Goal: Download file/media

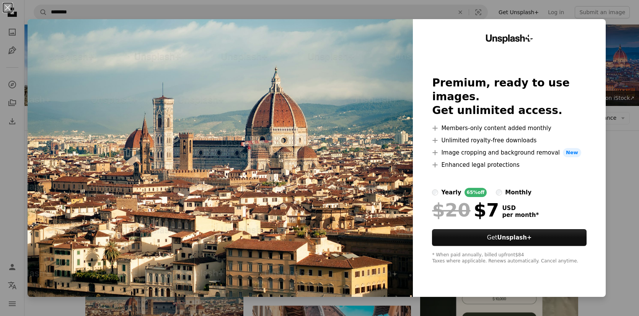
scroll to position [191, 0]
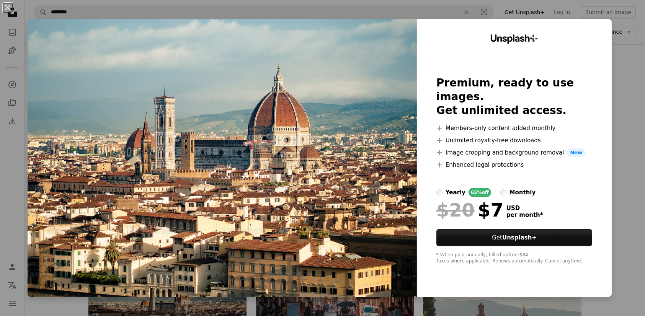
click at [626, 26] on div "An X shape Unsplash+ Premium, ready to use images. Get unlimited access. A plus…" at bounding box center [322, 158] width 645 height 316
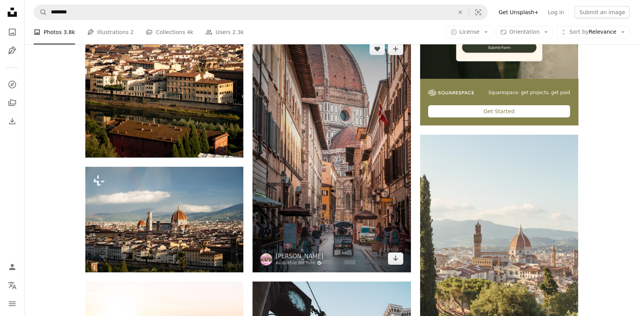
scroll to position [383, 0]
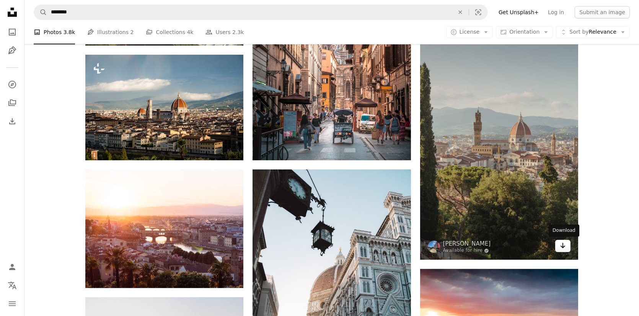
click at [567, 243] on link "Arrow pointing down" at bounding box center [562, 246] width 15 height 12
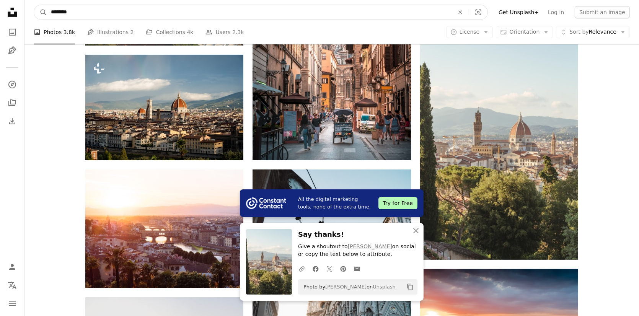
drag, startPoint x: 74, startPoint y: 13, endPoint x: 10, endPoint y: 11, distance: 64.3
drag, startPoint x: 75, startPoint y: 12, endPoint x: 25, endPoint y: 8, distance: 50.3
click at [25, 9] on nav "A magnifying glass *** An X shape Visual search Filters Get Unsplash+ Log in Su…" at bounding box center [331, 12] width 615 height 24
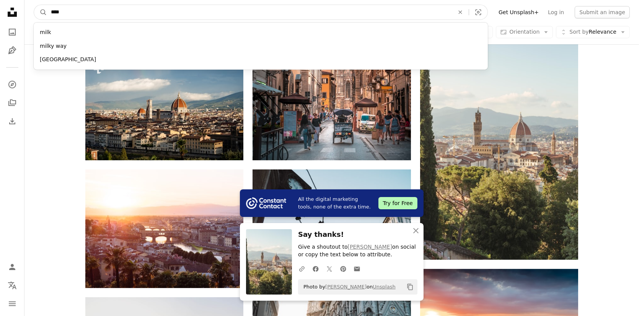
type input "*****"
click button "A magnifying glass" at bounding box center [40, 12] width 13 height 15
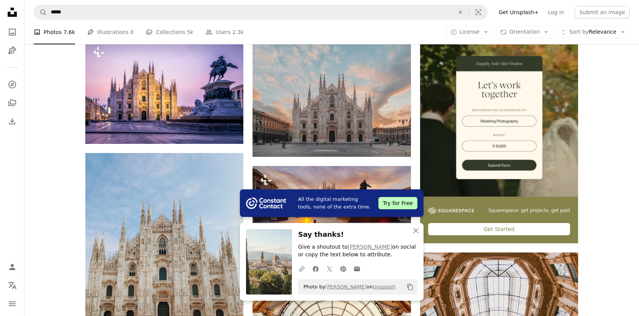
scroll to position [153, 0]
click at [420, 230] on icon "An X shape" at bounding box center [416, 230] width 9 height 9
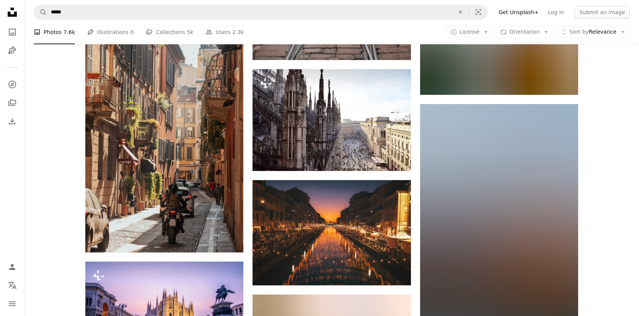
scroll to position [804, 0]
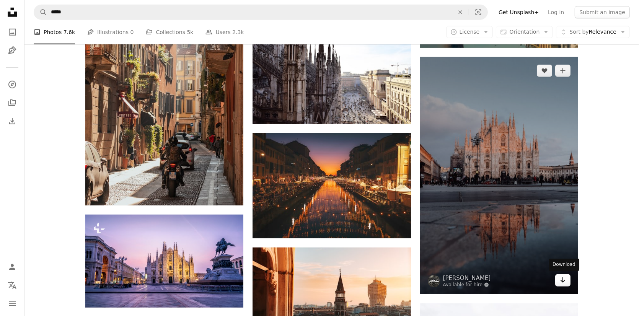
click at [563, 280] on icon "Download" at bounding box center [563, 280] width 5 height 5
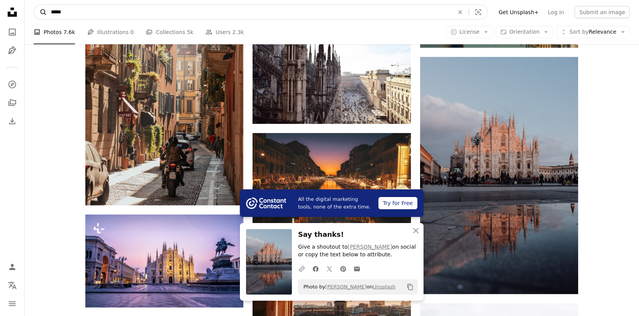
drag, startPoint x: 65, startPoint y: 15, endPoint x: 35, endPoint y: 12, distance: 30.0
click at [38, 14] on form "A magnifying glass ***** An X shape Visual search" at bounding box center [261, 12] width 454 height 15
type input "**********"
click button "A magnifying glass" at bounding box center [40, 12] width 13 height 15
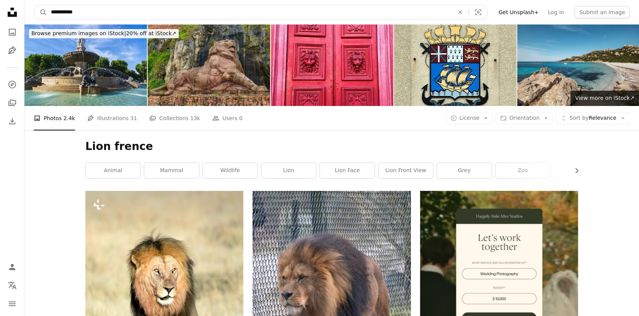
drag, startPoint x: 81, startPoint y: 11, endPoint x: 16, endPoint y: 11, distance: 65.1
paste input "Find visuals sitewide"
type input "**********"
click at [34, 5] on button "A magnifying glass" at bounding box center [40, 12] width 13 height 15
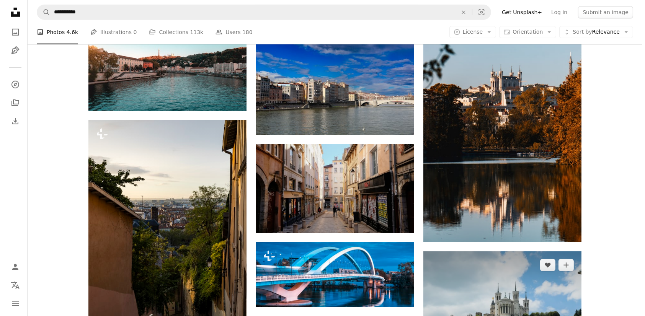
scroll to position [612, 0]
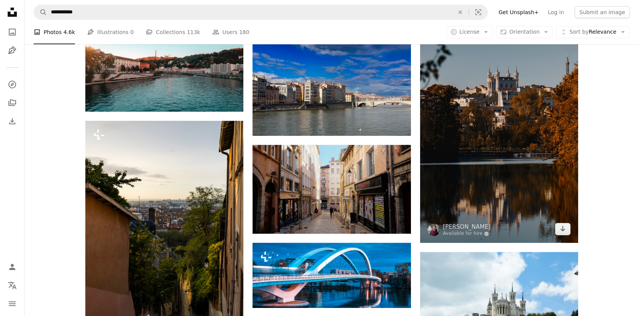
click at [509, 152] on img at bounding box center [499, 124] width 158 height 237
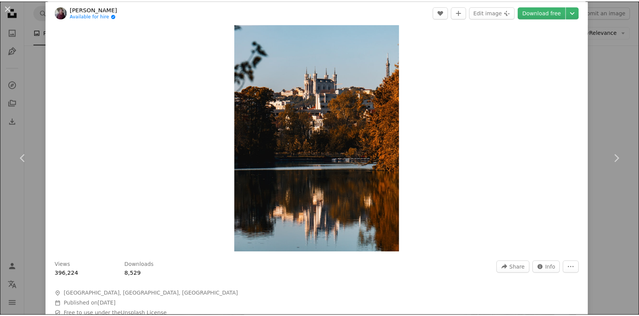
scroll to position [115, 0]
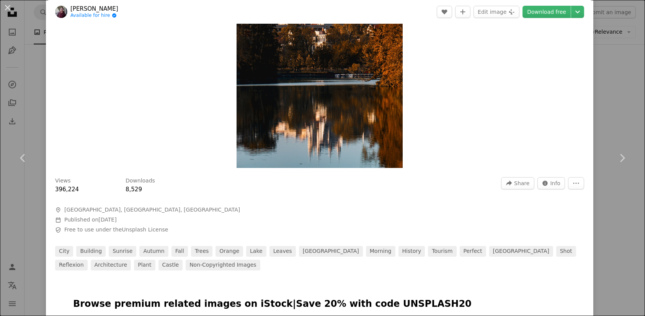
click at [631, 72] on div "An X shape Chevron left Chevron right [PERSON_NAME] Available for hire A checkm…" at bounding box center [322, 158] width 645 height 316
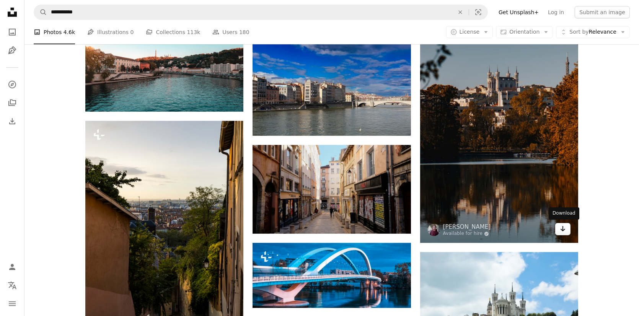
click at [565, 232] on icon "Arrow pointing down" at bounding box center [563, 228] width 6 height 9
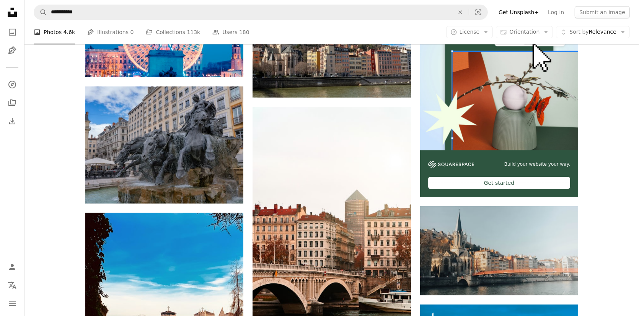
scroll to position [38, 0]
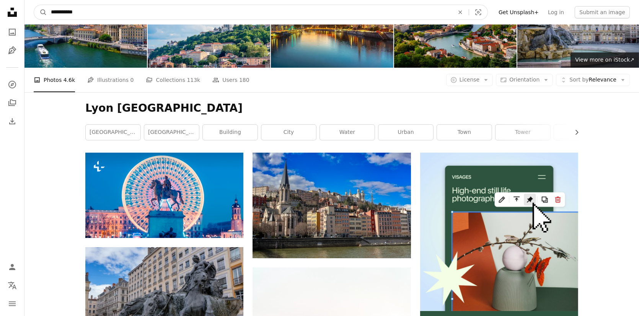
drag, startPoint x: 86, startPoint y: 13, endPoint x: 0, endPoint y: 8, distance: 85.9
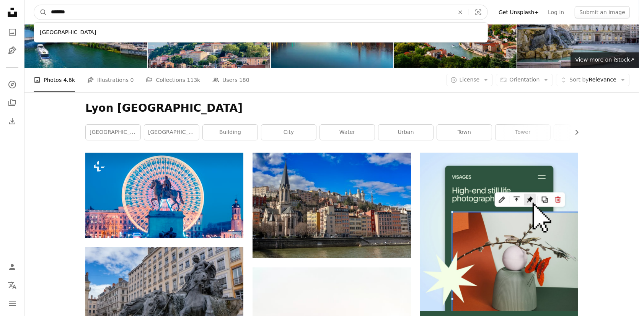
type input "********"
click button "A magnifying glass" at bounding box center [40, 12] width 13 height 15
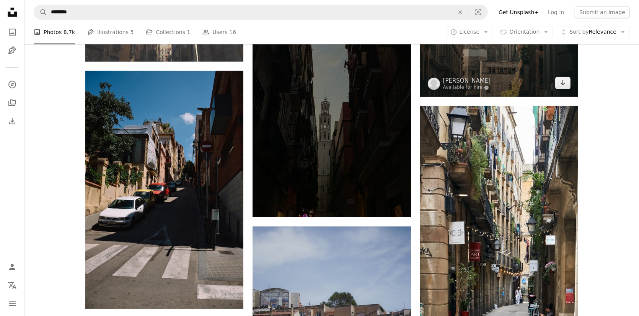
scroll to position [383, 0]
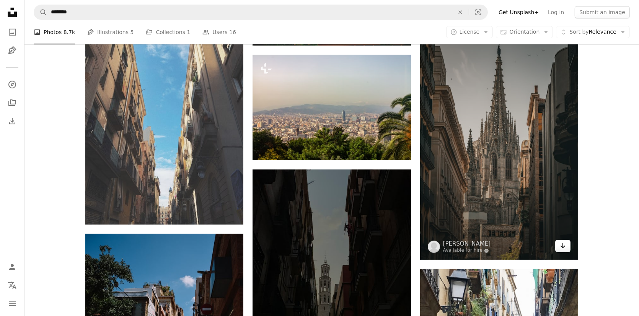
click at [566, 246] on icon "Arrow pointing down" at bounding box center [563, 245] width 6 height 9
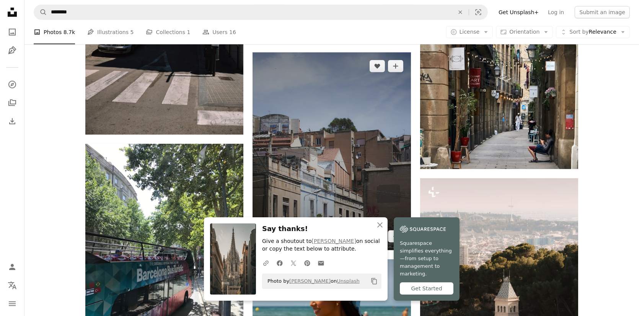
scroll to position [727, 0]
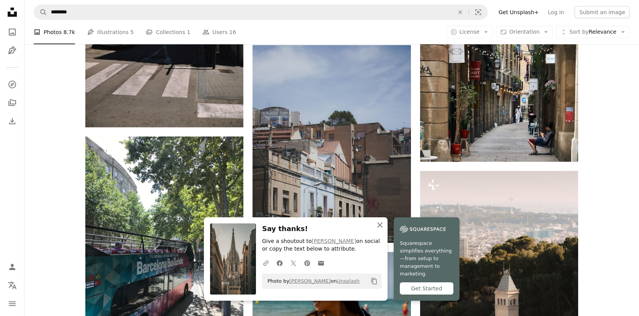
click at [377, 230] on icon "An X shape" at bounding box center [380, 224] width 9 height 9
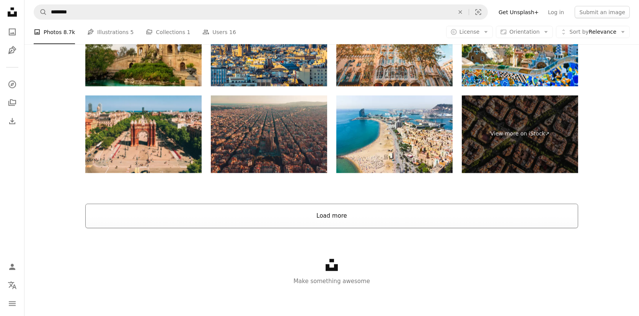
click at [322, 214] on button "Load more" at bounding box center [331, 216] width 493 height 24
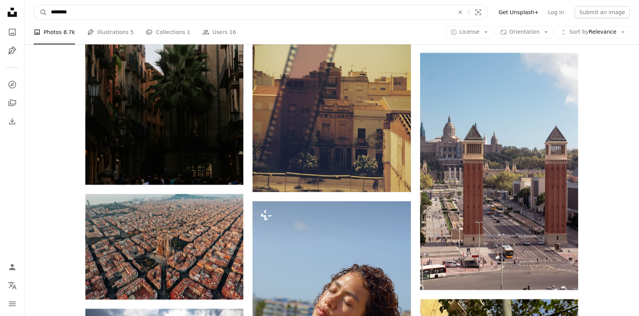
scroll to position [3251, 0]
drag, startPoint x: 77, startPoint y: 13, endPoint x: 0, endPoint y: 5, distance: 76.9
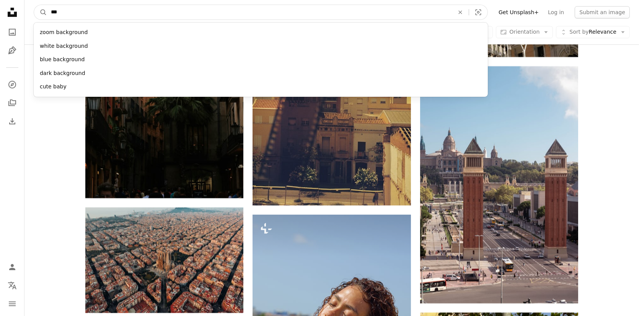
type input "****"
click button "A magnifying glass" at bounding box center [40, 12] width 13 height 15
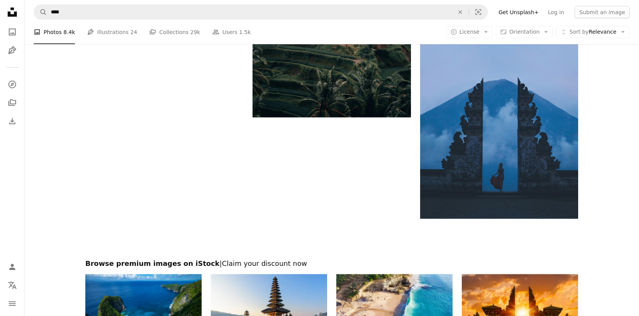
scroll to position [1378, 0]
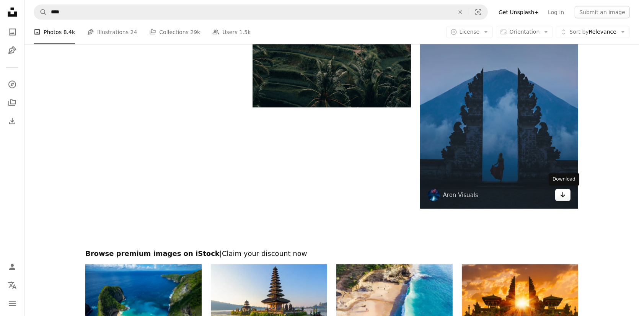
click at [562, 193] on icon "Arrow pointing down" at bounding box center [563, 194] width 6 height 9
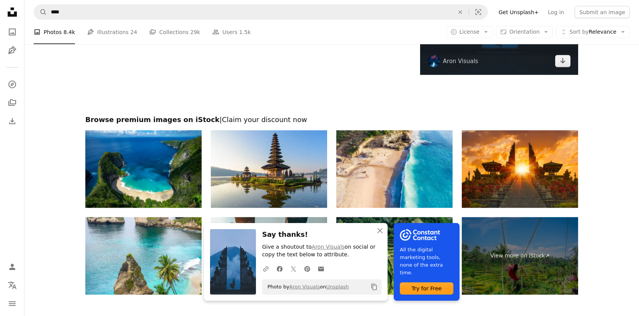
scroll to position [1531, 0]
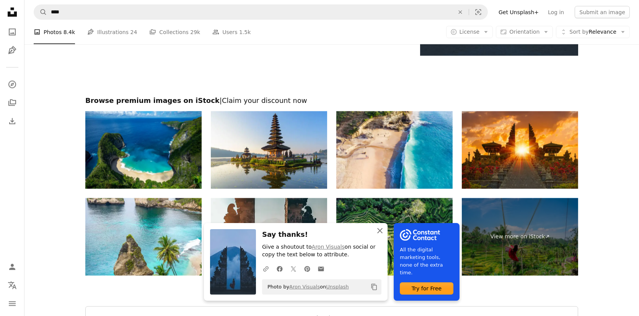
click at [379, 229] on icon "button" at bounding box center [379, 230] width 5 height 5
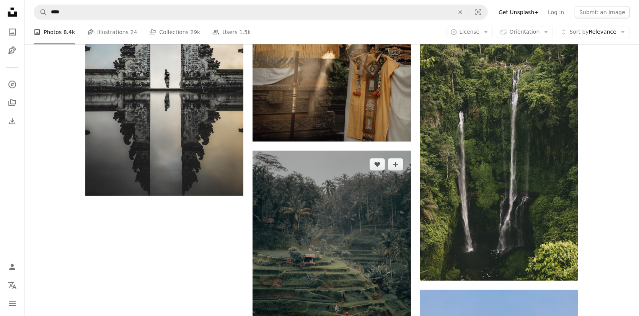
scroll to position [1021, 0]
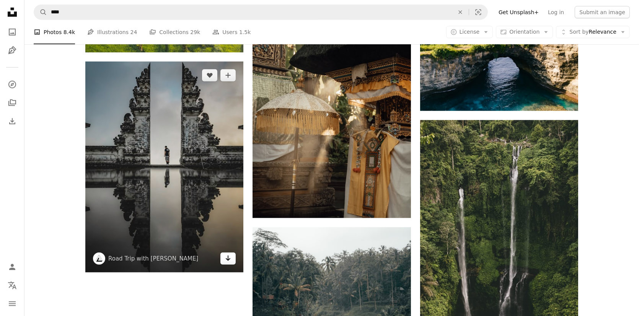
click at [224, 262] on link "Arrow pointing down" at bounding box center [227, 259] width 15 height 12
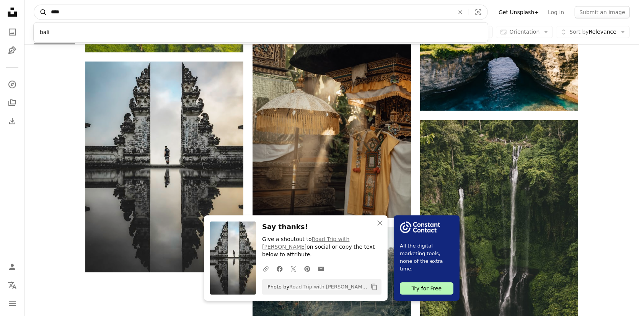
drag, startPoint x: 161, startPoint y: 9, endPoint x: 38, endPoint y: 7, distance: 123.7
click at [37, 9] on form "A magnifying glass **** bali An X shape Visual search" at bounding box center [261, 12] width 454 height 15
type input "*"
type input "**********"
click button "A magnifying glass" at bounding box center [40, 12] width 13 height 15
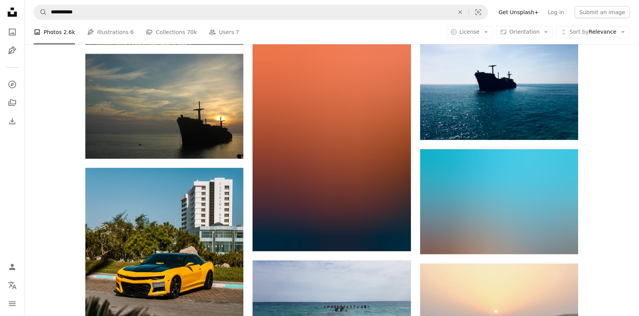
scroll to position [880, 0]
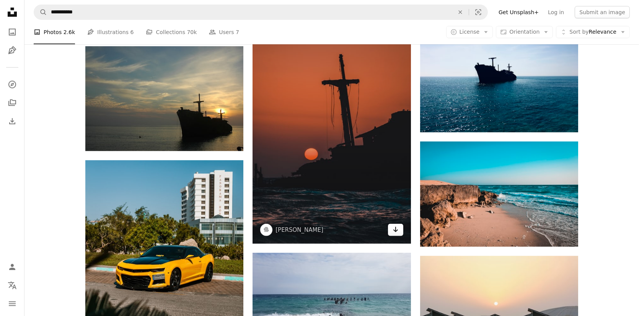
click at [396, 230] on icon "Download" at bounding box center [395, 229] width 5 height 5
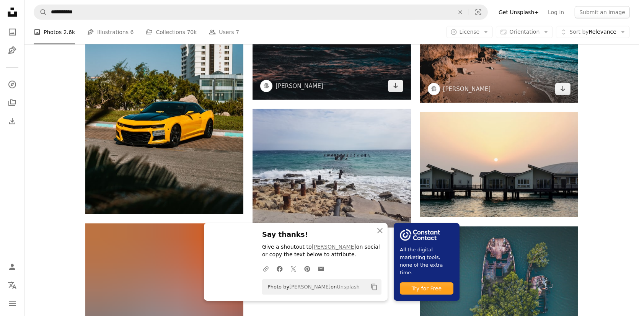
scroll to position [1034, 0]
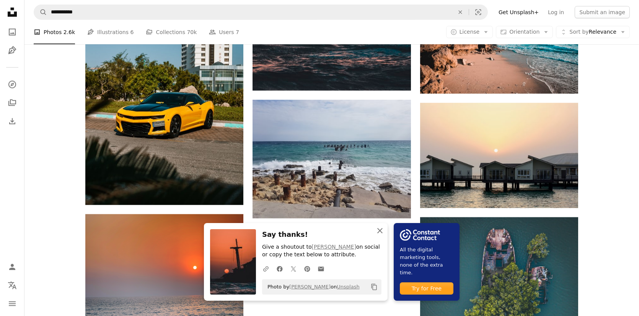
click at [382, 229] on icon "button" at bounding box center [379, 230] width 5 height 5
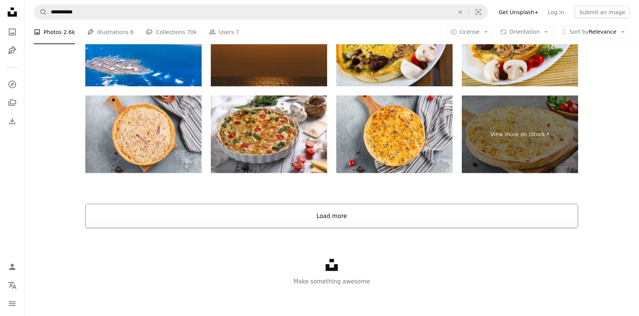
click at [342, 220] on button "Load more" at bounding box center [331, 216] width 493 height 24
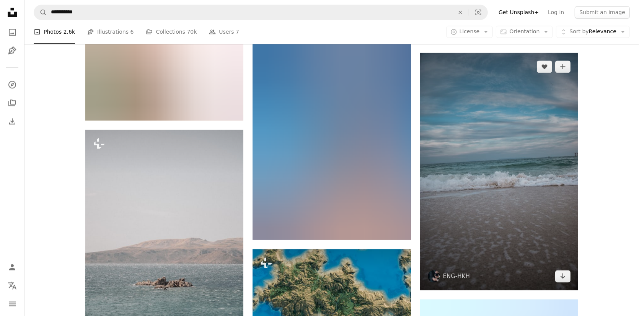
scroll to position [5895, 0]
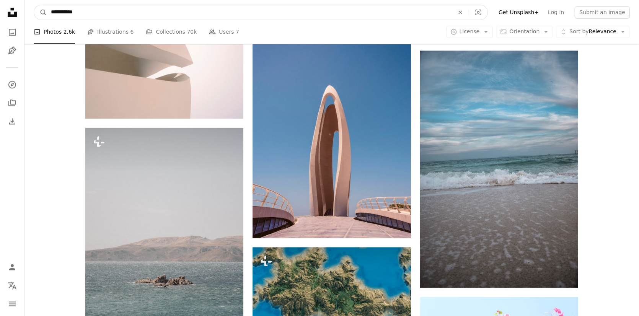
drag, startPoint x: 125, startPoint y: 14, endPoint x: 0, endPoint y: 7, distance: 125.4
